Goal: Check status: Check status

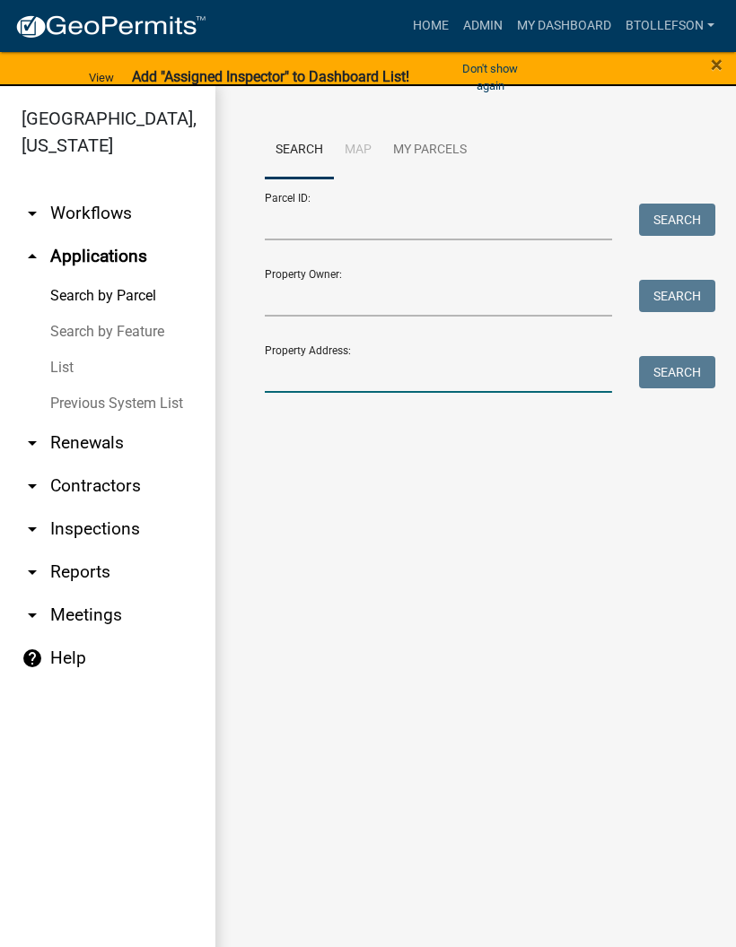
click at [382, 387] on input "Property Address:" at bounding box center [438, 374] width 347 height 37
type input "35737"
click at [683, 371] on button "Search" at bounding box center [677, 372] width 76 height 32
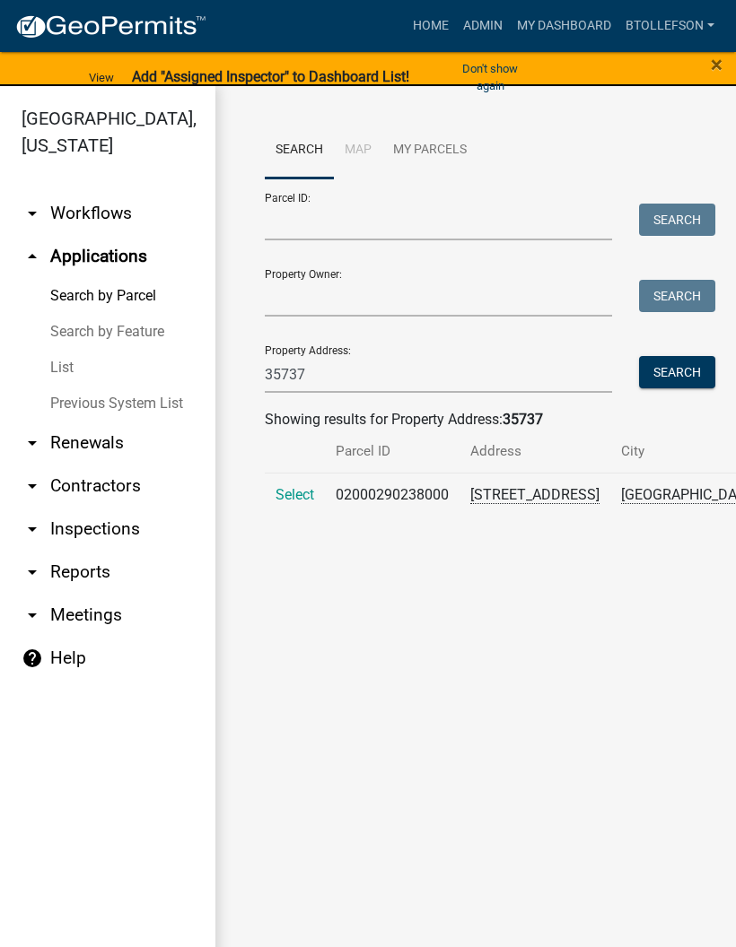
click at [300, 503] on span "Select" at bounding box center [294, 494] width 39 height 17
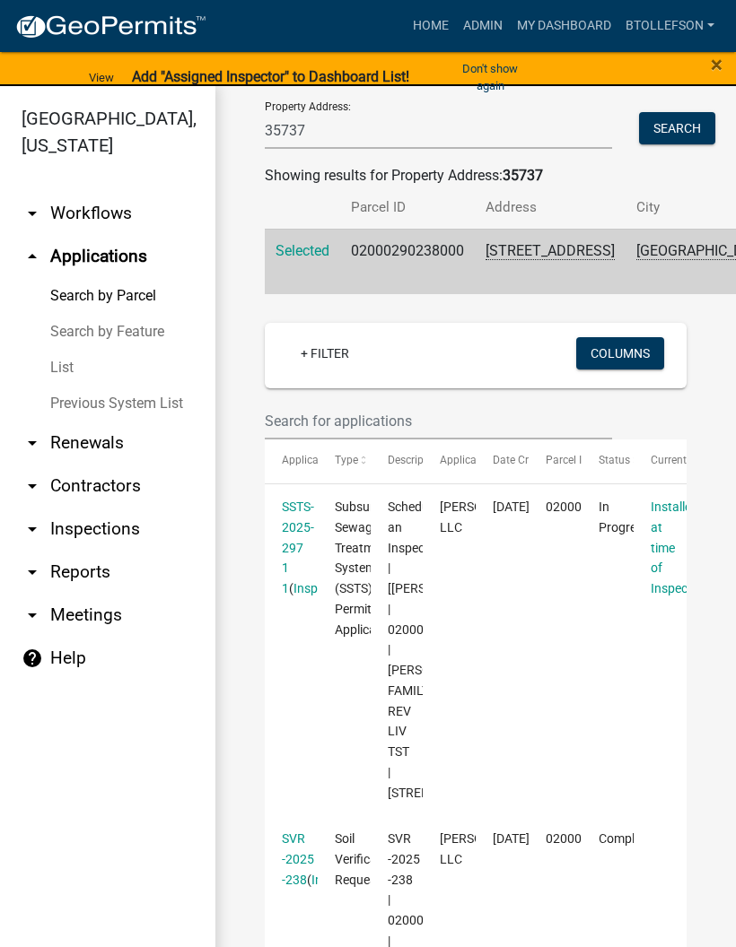
scroll to position [280, 0]
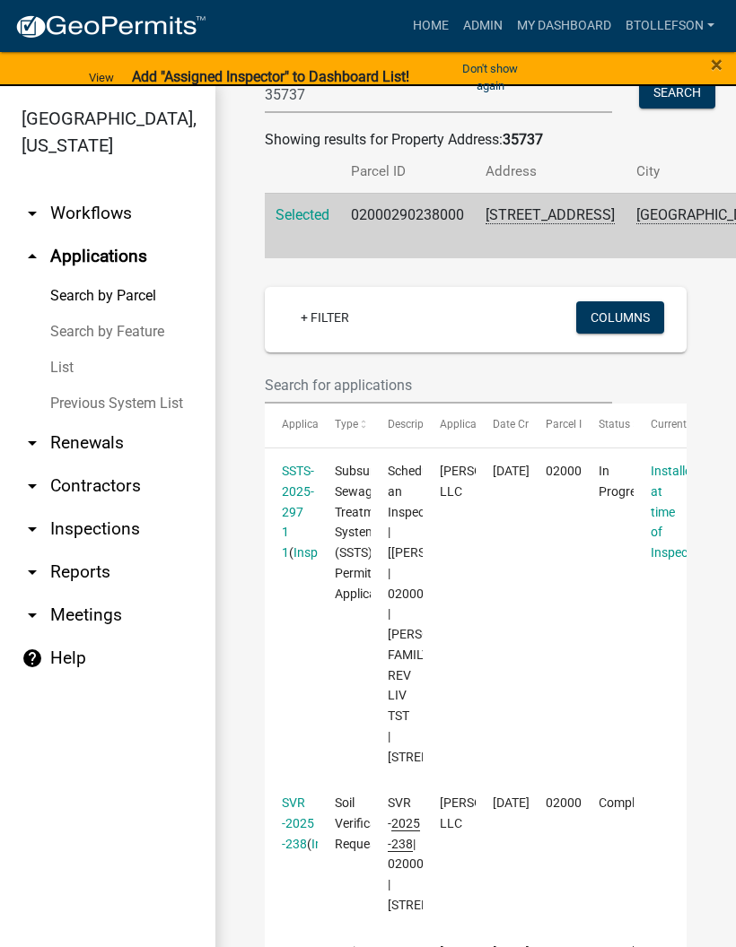
click at [307, 553] on link "SSTS-2025-297 1 1" at bounding box center [298, 512] width 32 height 96
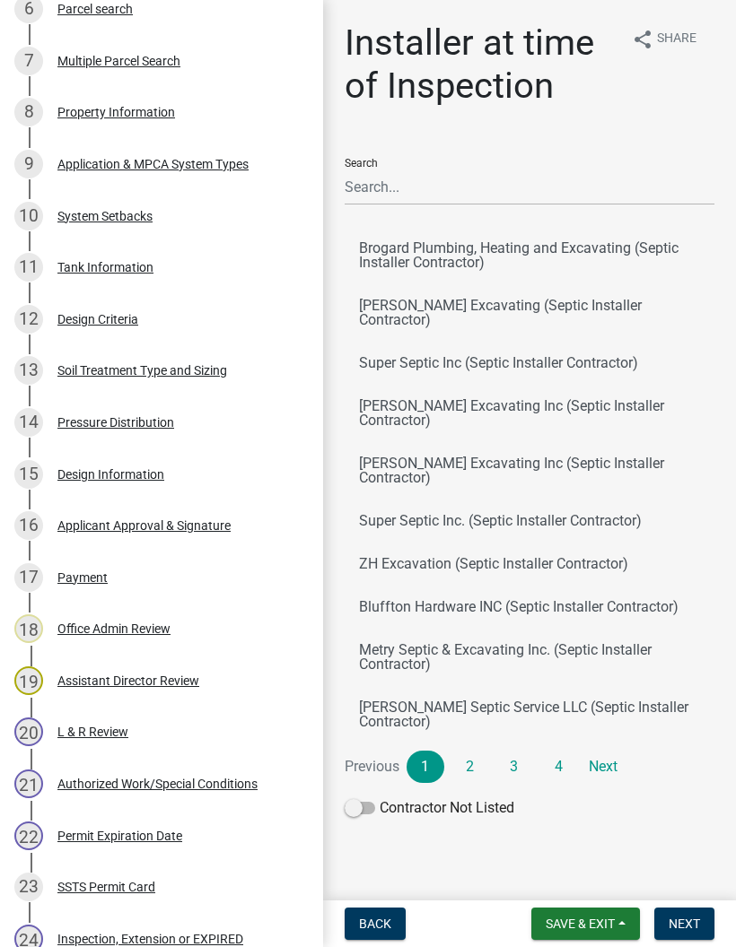
scroll to position [681, 0]
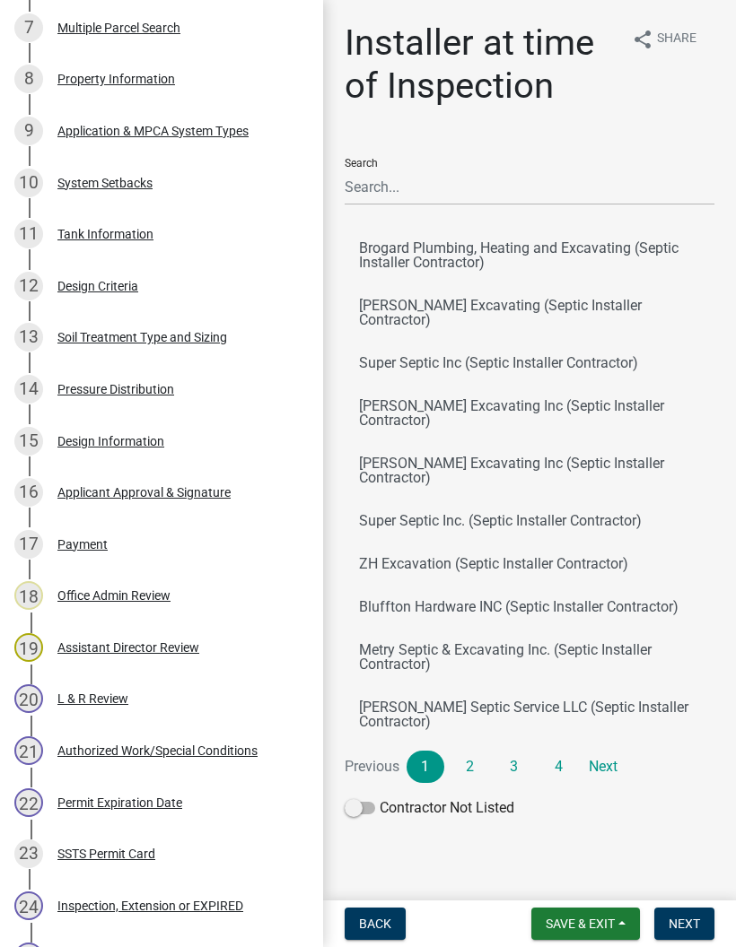
click at [140, 443] on div "Design Information" at bounding box center [110, 441] width 107 height 13
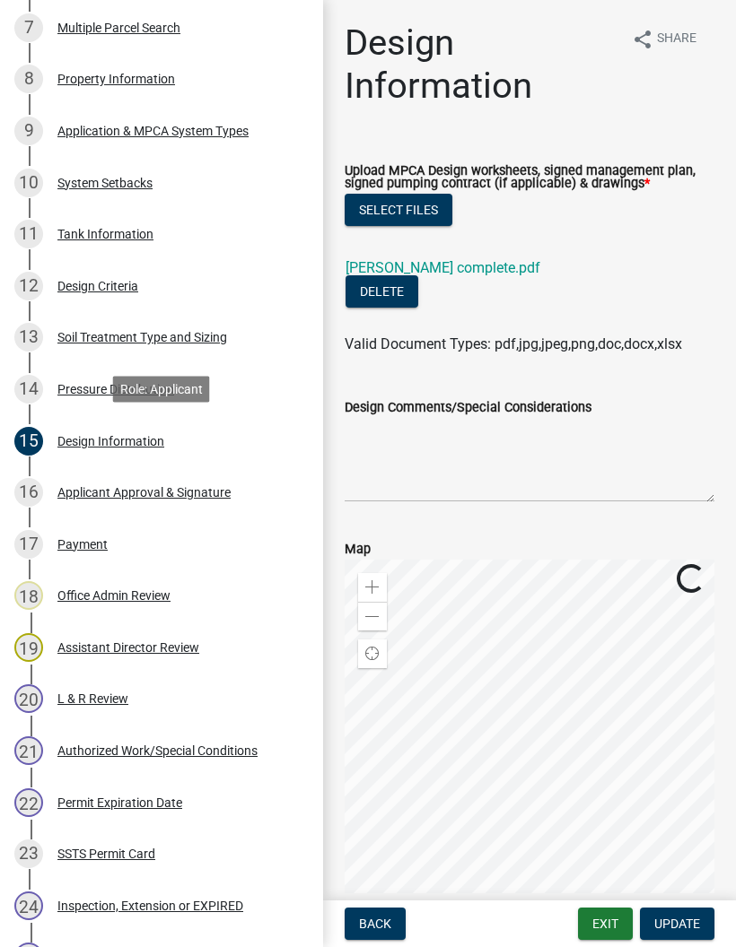
click at [440, 267] on link "[PERSON_NAME] complete.pdf" at bounding box center [442, 267] width 195 height 17
